Goal: Task Accomplishment & Management: Contribute content

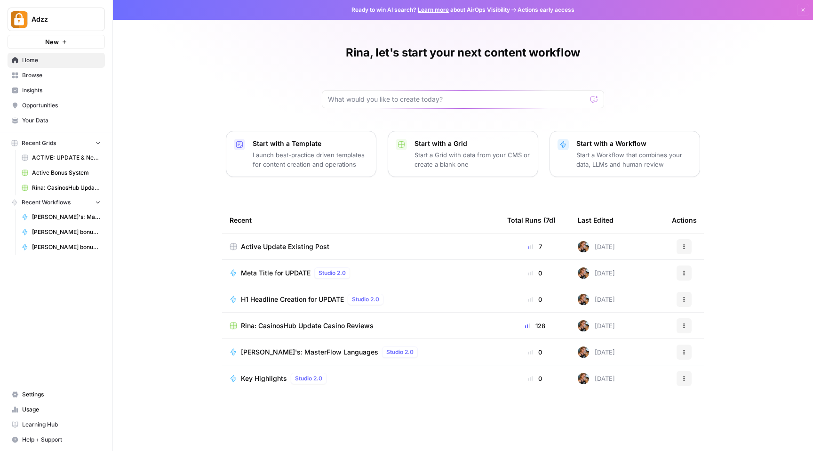
click at [28, 76] on span "Browse" at bounding box center [61, 75] width 79 height 8
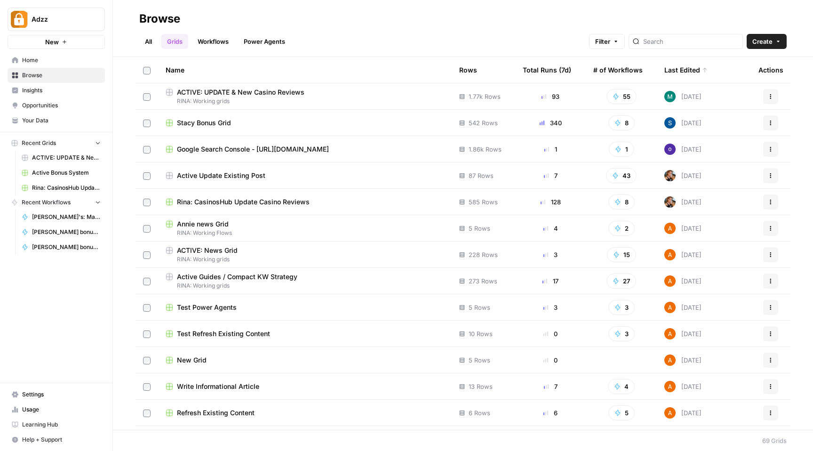
click at [667, 40] on div at bounding box center [686, 41] width 114 height 15
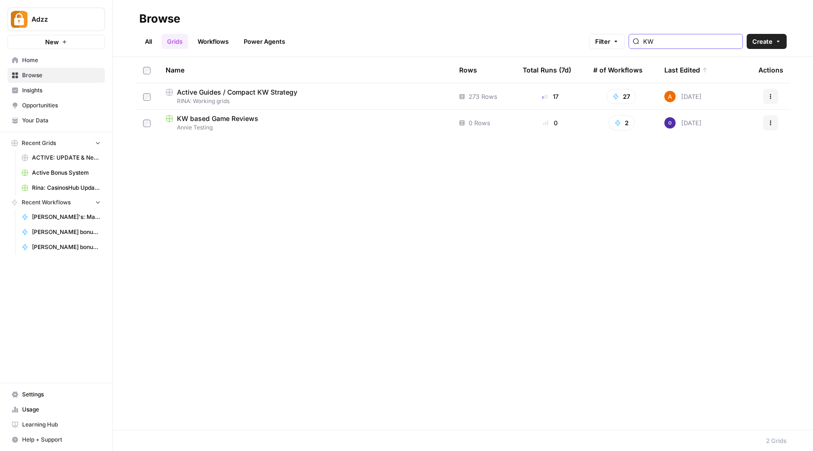
type input "KW"
click at [320, 104] on span "RINA: Working grids" at bounding box center [305, 101] width 279 height 8
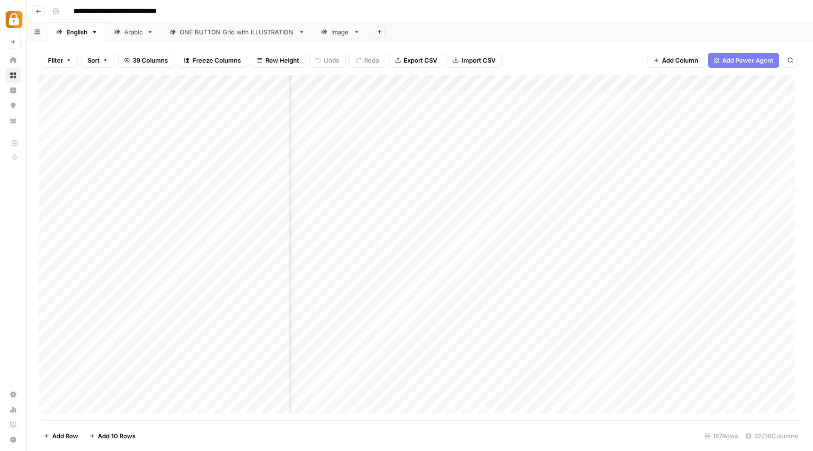
scroll to position [0, 372]
click at [530, 84] on div "Add Column" at bounding box center [420, 247] width 764 height 345
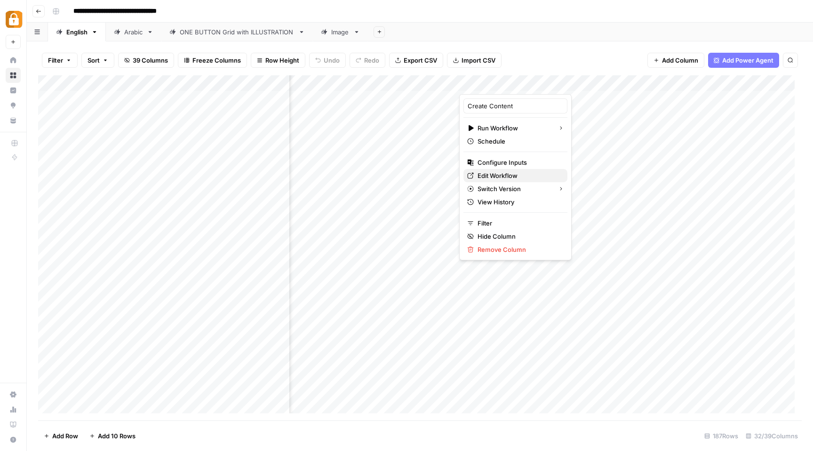
click at [511, 173] on span "Edit Workflow" at bounding box center [519, 175] width 82 height 9
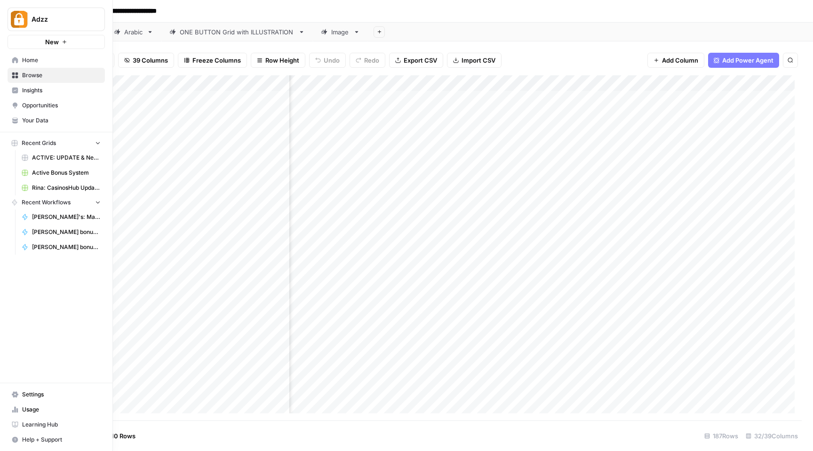
click at [15, 75] on icon at bounding box center [15, 75] width 7 height 7
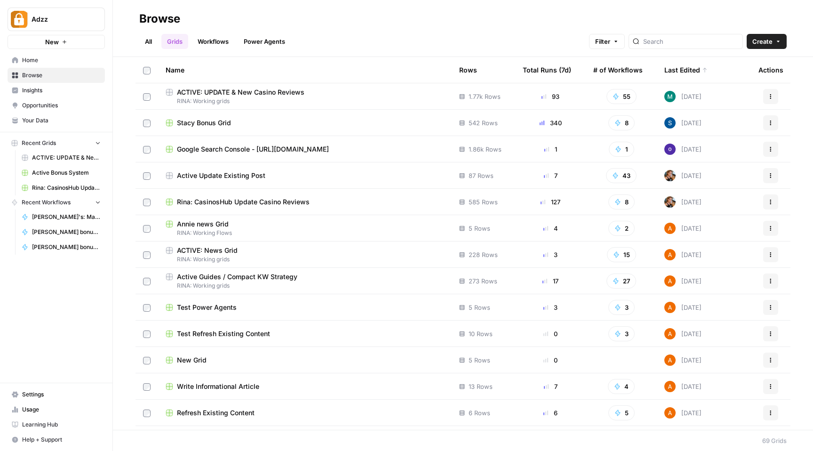
click at [30, 118] on span "Your Data" at bounding box center [61, 120] width 79 height 8
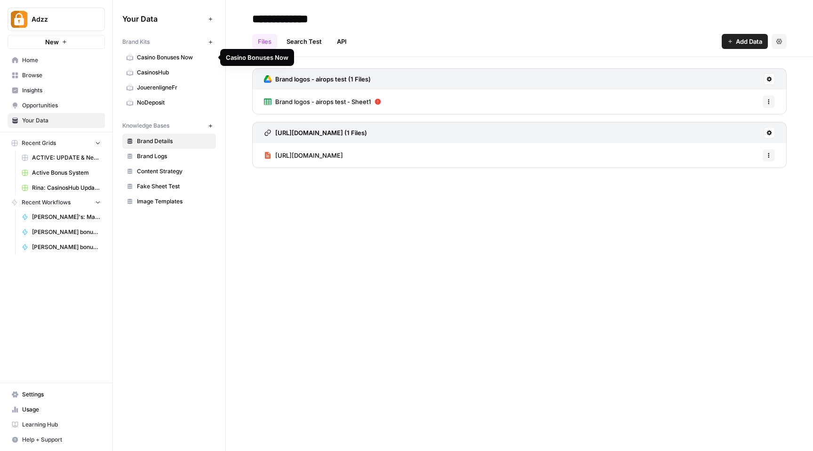
click at [146, 71] on span "CasinosHub" at bounding box center [174, 72] width 75 height 8
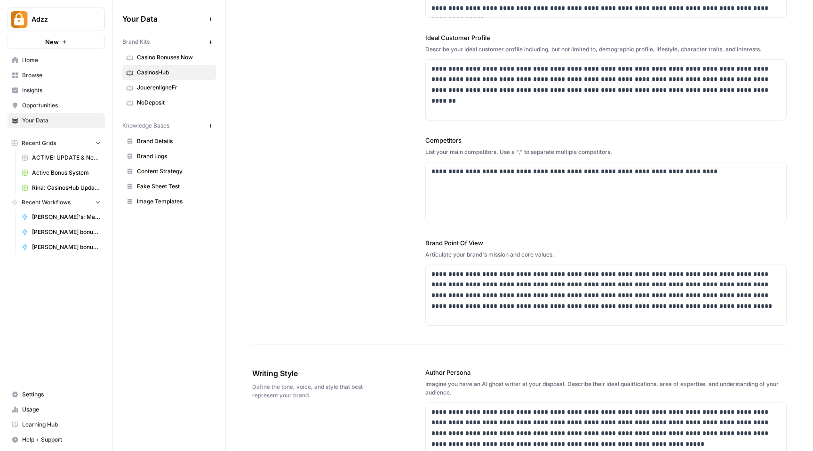
scroll to position [160, 0]
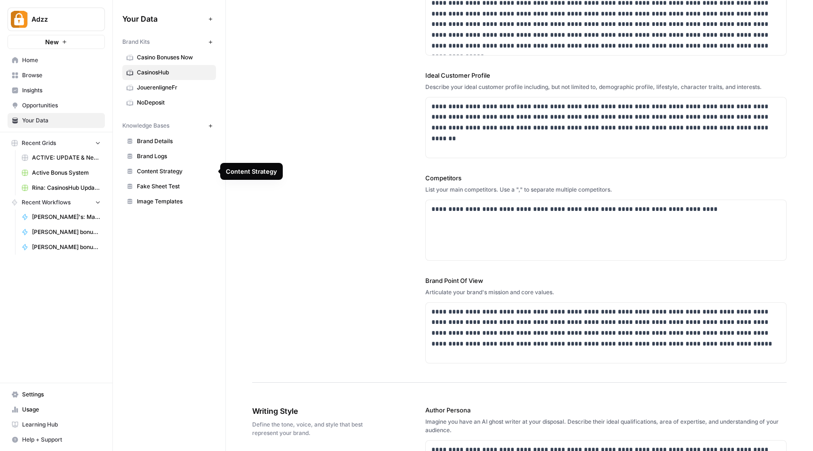
click at [154, 171] on span "Content Strategy" at bounding box center [174, 171] width 75 height 8
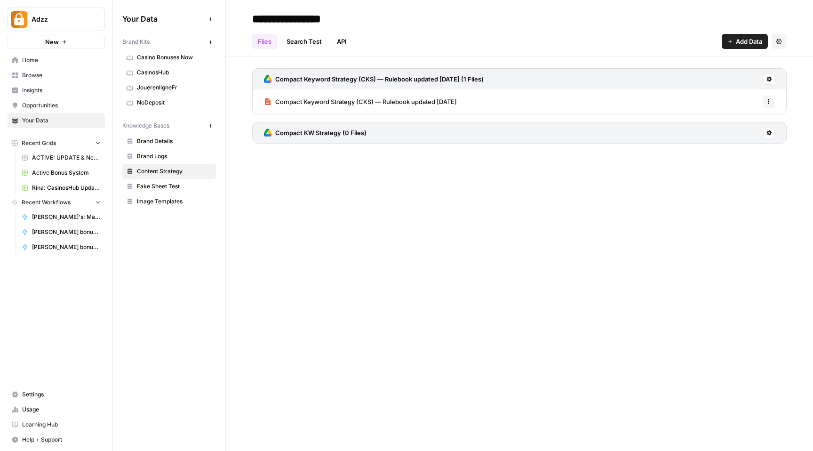
click at [421, 79] on h3 "Compact Keyword Strategy (CKS) — Rulebook updated [DATE] (1 Files)" at bounding box center [379, 78] width 209 height 9
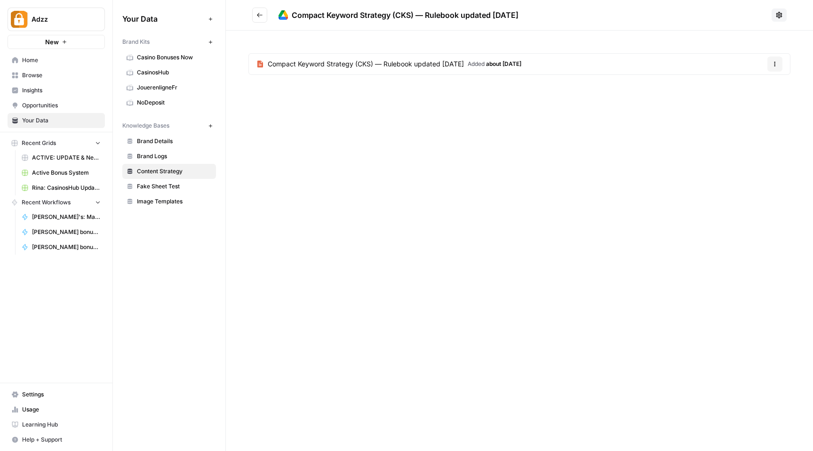
click at [363, 63] on span "Compact Keyword Strategy (CKS) — Rulebook updated [DATE]" at bounding box center [366, 63] width 196 height 9
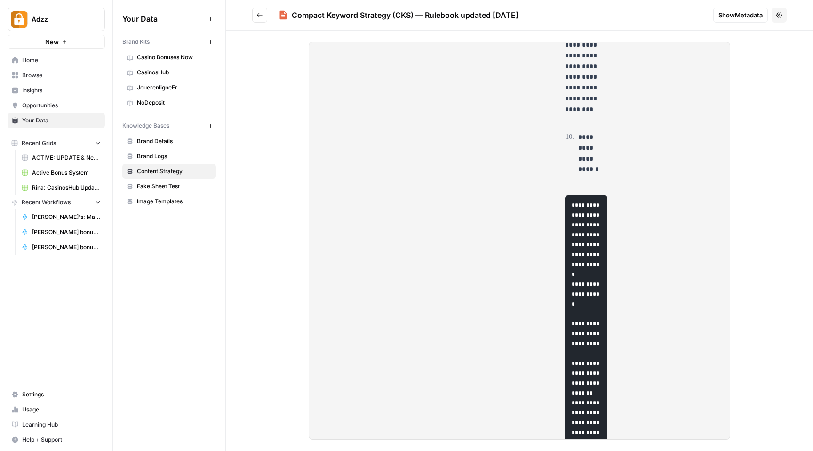
scroll to position [989, 0]
click at [260, 13] on icon "Go back" at bounding box center [260, 15] width 7 height 7
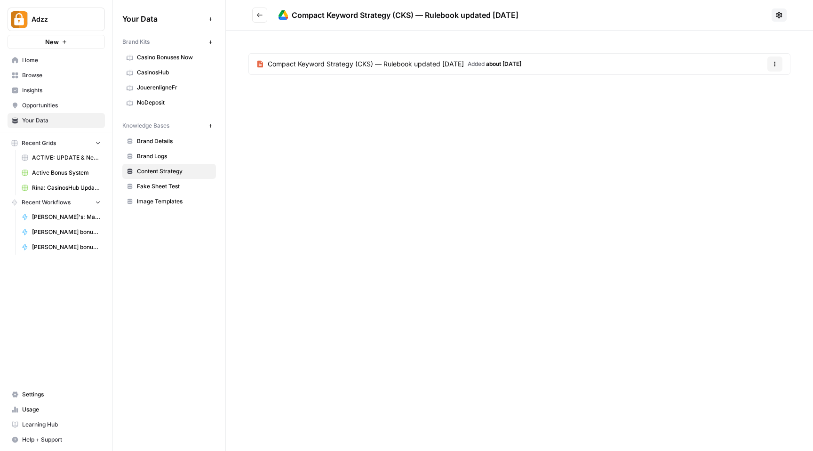
click at [260, 17] on icon "Go back" at bounding box center [260, 15] width 7 height 7
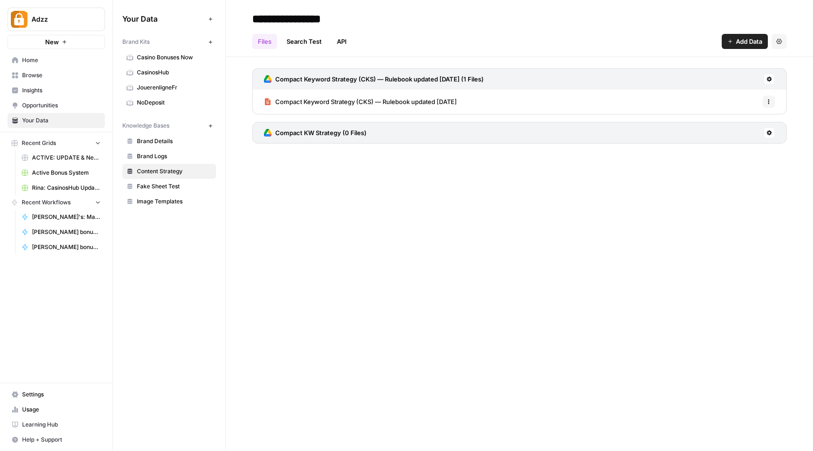
click at [754, 43] on span "Add Data" at bounding box center [749, 41] width 26 height 9
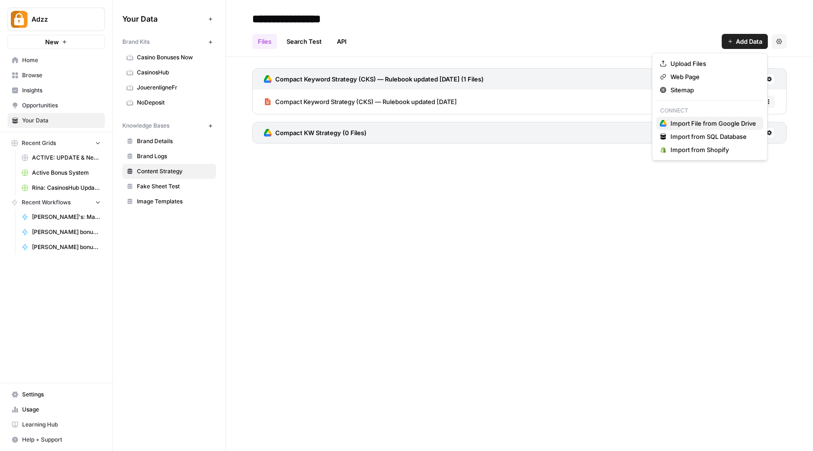
click at [702, 123] on span "Import File from Google Drive" at bounding box center [714, 123] width 86 height 9
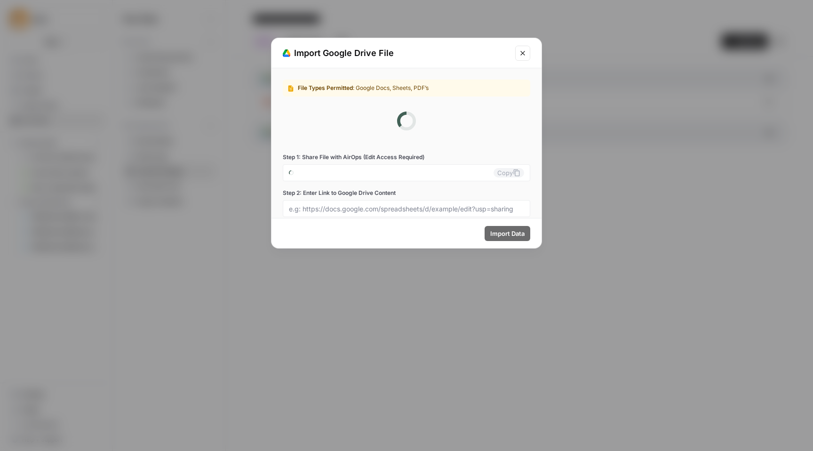
type input "[EMAIL_ADDRESS][DOMAIN_NAME]"
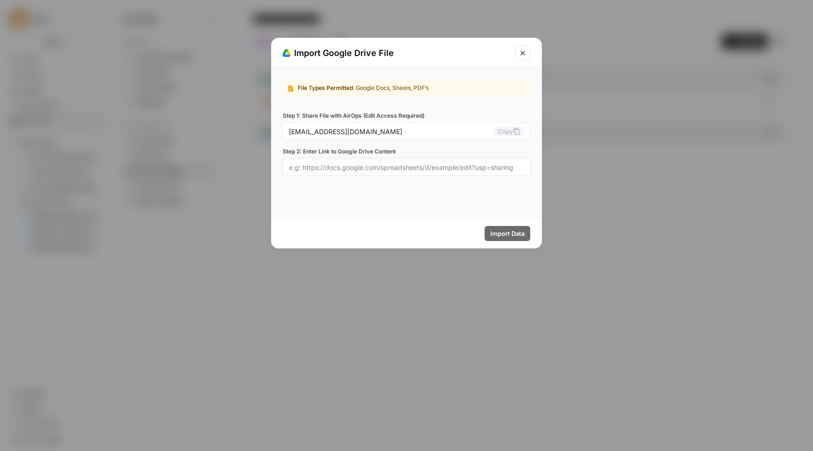
click at [435, 169] on input "Step 2: Enter Link to Google Drive Content" at bounding box center [406, 167] width 235 height 8
paste input "Lorem i dolorsitametc, adipis, eli seddoei temp incidi utl {{ etdo_magna }} ali…"
click at [403, 164] on input "Step 2: Enter Link to Google Drive Content" at bounding box center [406, 167] width 235 height 8
paste input "[URL][DOMAIN_NAME]"
type input "[URL][DOMAIN_NAME]"
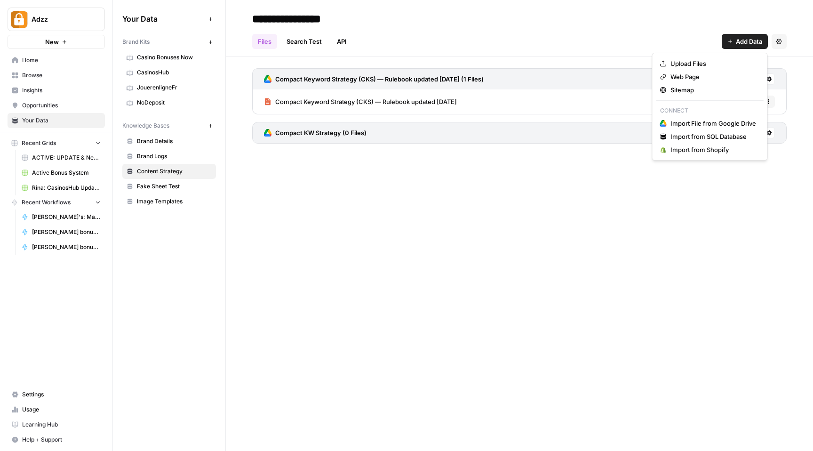
click at [747, 40] on span "Add Data" at bounding box center [749, 41] width 26 height 9
click at [690, 120] on span "Import File from Google Drive" at bounding box center [714, 123] width 86 height 9
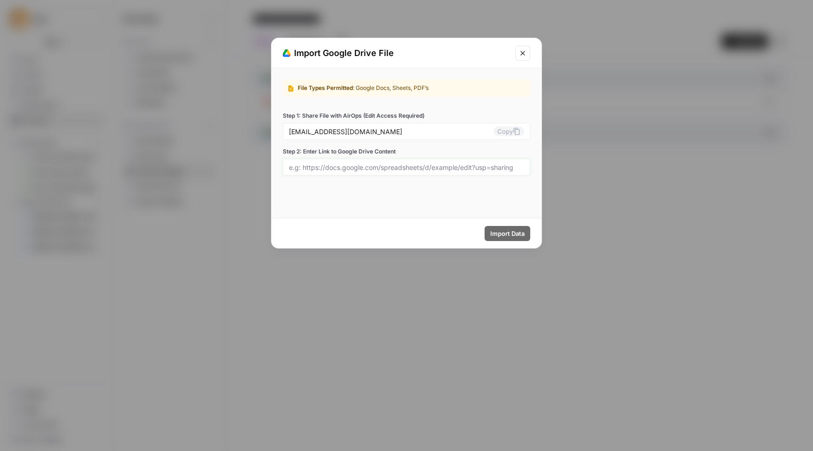
click at [413, 171] on input "Step 2: Enter Link to Google Drive Content" at bounding box center [406, 167] width 235 height 8
paste input "[URL][DOMAIN_NAME]"
type input "[URL][DOMAIN_NAME]"
click at [518, 235] on span "Import Data" at bounding box center [507, 233] width 34 height 9
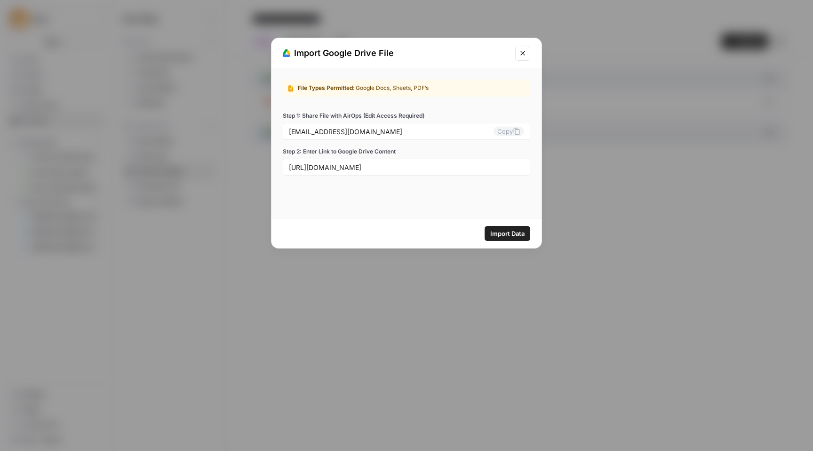
scroll to position [0, 0]
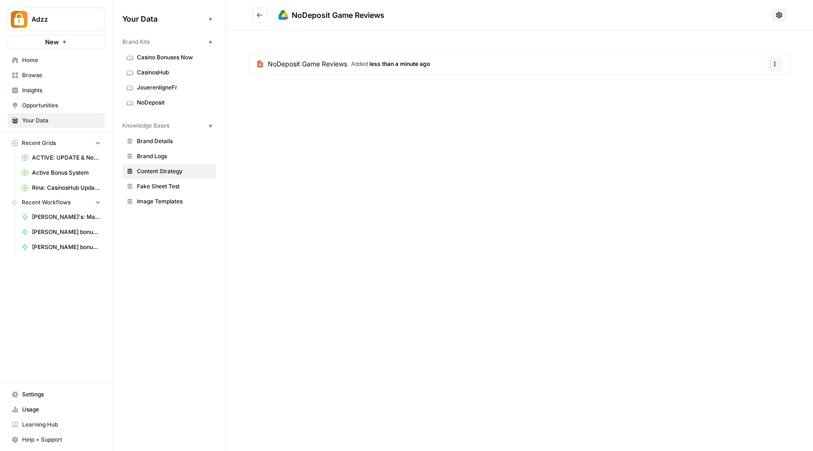
click at [261, 15] on icon "Go back" at bounding box center [260, 15] width 6 height 4
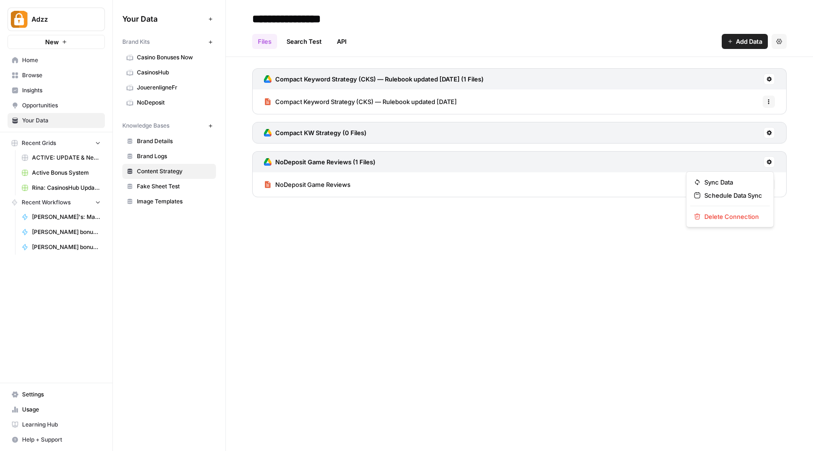
click at [771, 161] on icon at bounding box center [769, 162] width 5 height 5
click at [389, 268] on div "**********" at bounding box center [519, 225] width 587 height 451
click at [771, 162] on icon at bounding box center [769, 162] width 5 height 5
click at [696, 184] on icon "button" at bounding box center [697, 182] width 4 height 6
click at [768, 185] on icon "button" at bounding box center [769, 185] width 6 height 6
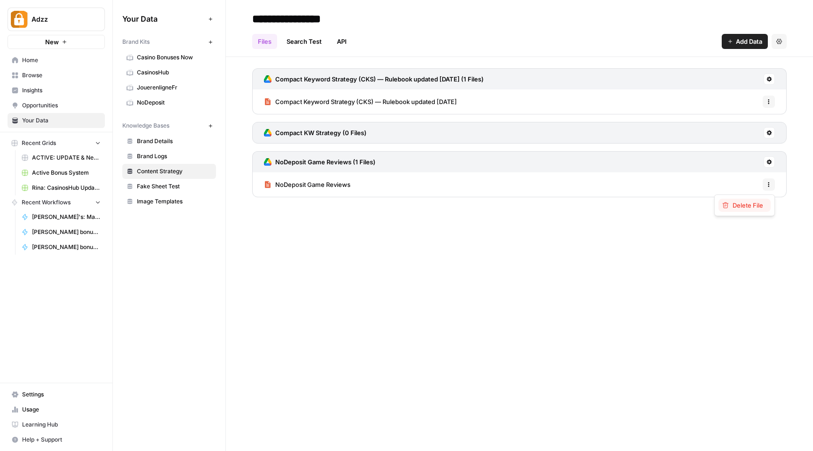
click at [739, 208] on span "Delete File" at bounding box center [748, 205] width 31 height 9
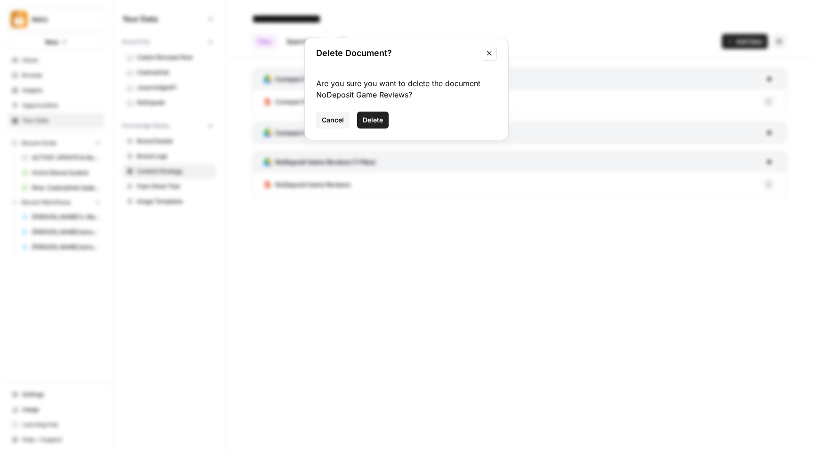
click at [378, 120] on span "Delete" at bounding box center [373, 119] width 20 height 9
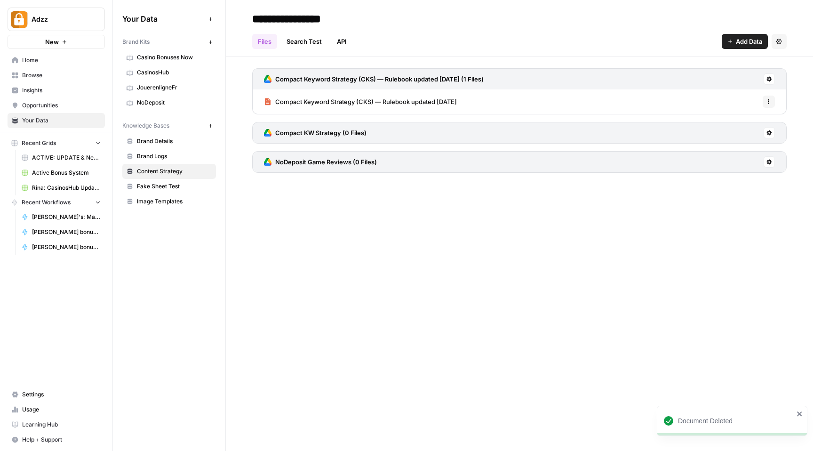
click at [769, 162] on icon at bounding box center [770, 162] width 6 height 6
click at [727, 219] on span "Delete Connection" at bounding box center [734, 216] width 58 height 9
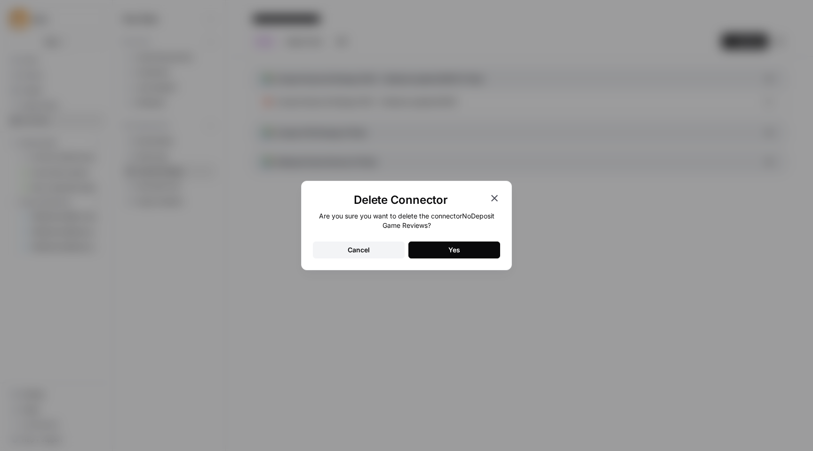
click at [476, 253] on button "Yes" at bounding box center [455, 249] width 92 height 17
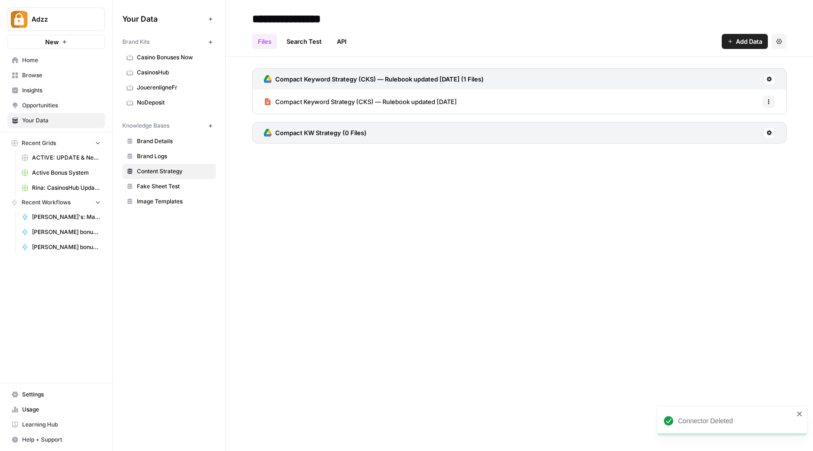
click at [746, 37] on span "Add Data" at bounding box center [749, 41] width 26 height 9
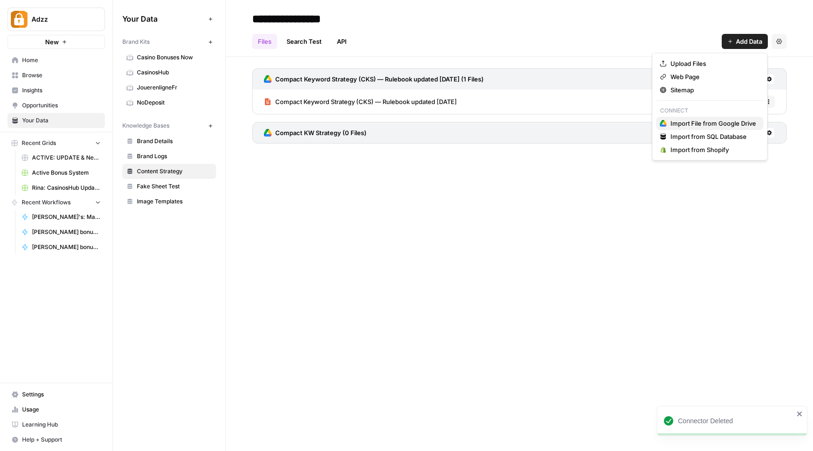
click at [697, 127] on span "Import File from Google Drive" at bounding box center [714, 123] width 86 height 9
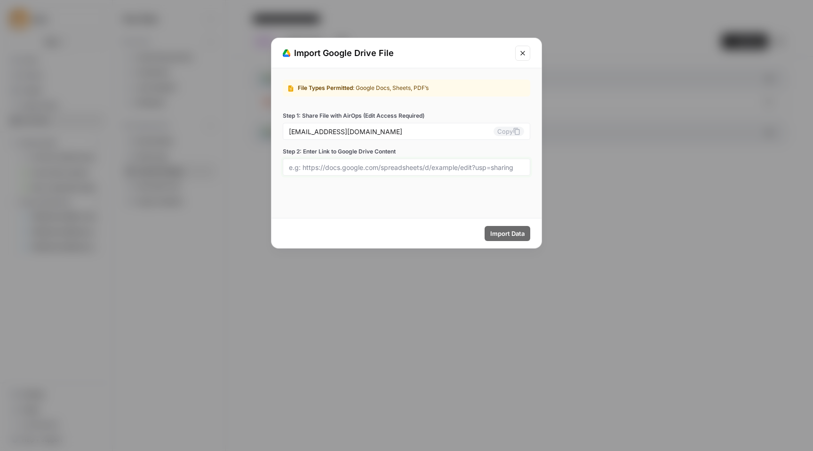
click at [478, 168] on input "Step 2: Enter Link to Google Drive Content" at bounding box center [406, 167] width 235 height 8
paste input "[URL][DOMAIN_NAME]"
type input "[URL][DOMAIN_NAME]"
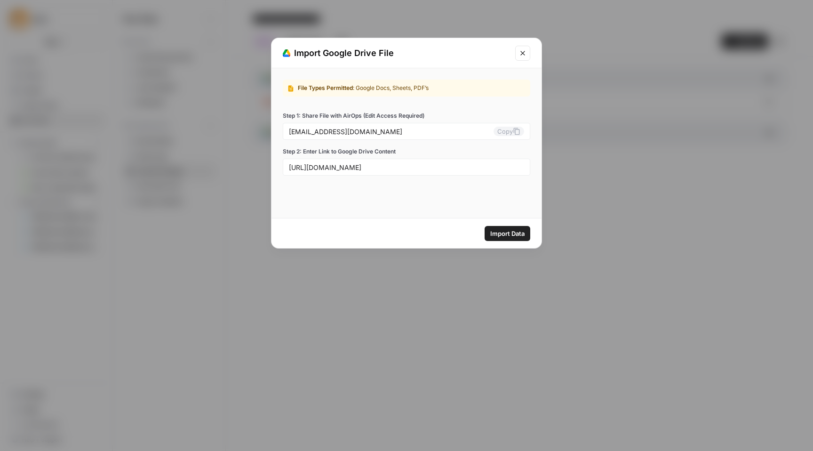
click at [512, 233] on span "Import Data" at bounding box center [507, 233] width 34 height 9
